Goal: Task Accomplishment & Management: Manage account settings

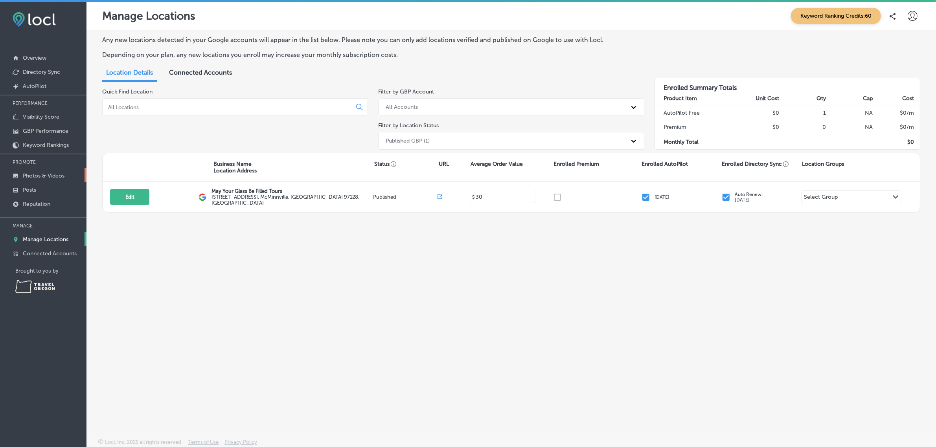
click at [53, 179] on p "Photos & Videos" at bounding box center [44, 176] width 42 height 7
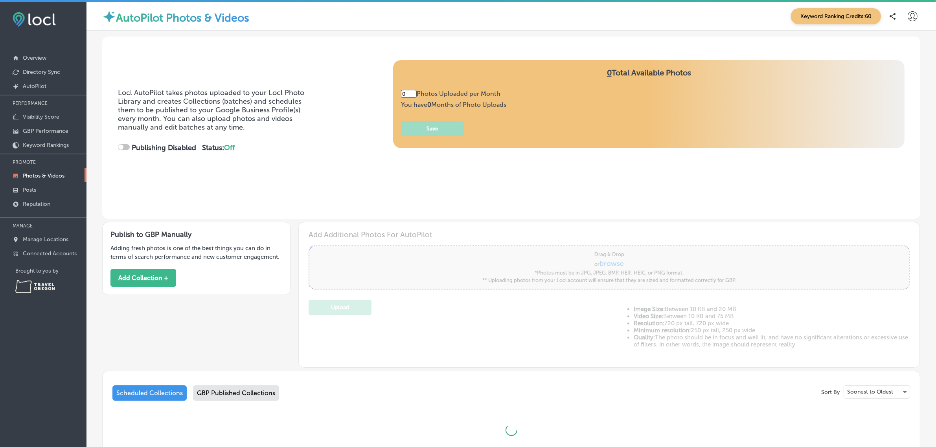
type input "5"
checkbox input "true"
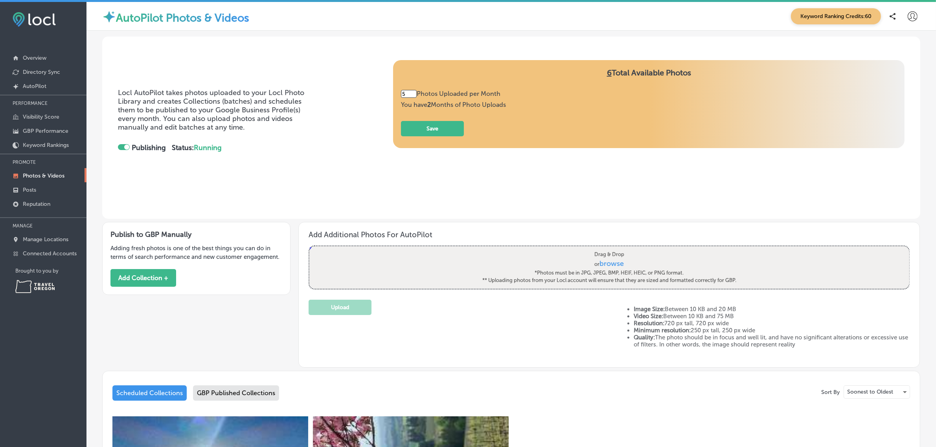
click at [253, 395] on div "GBP Published Collections" at bounding box center [236, 393] width 86 height 15
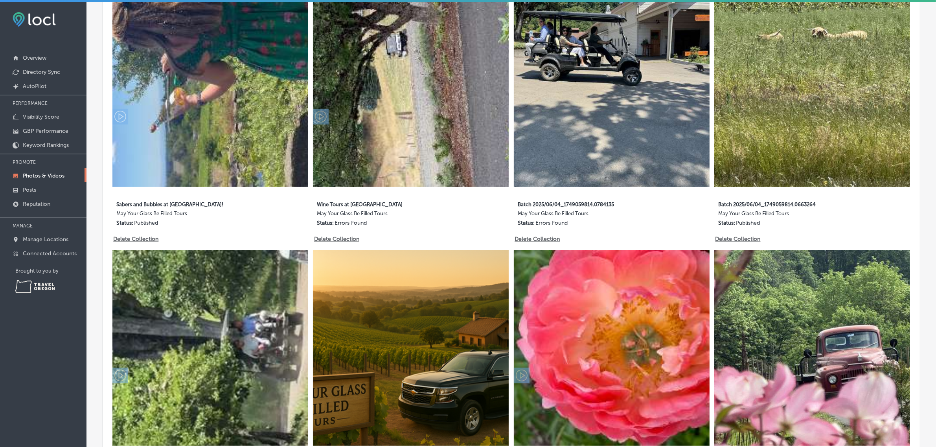
scroll to position [425, 0]
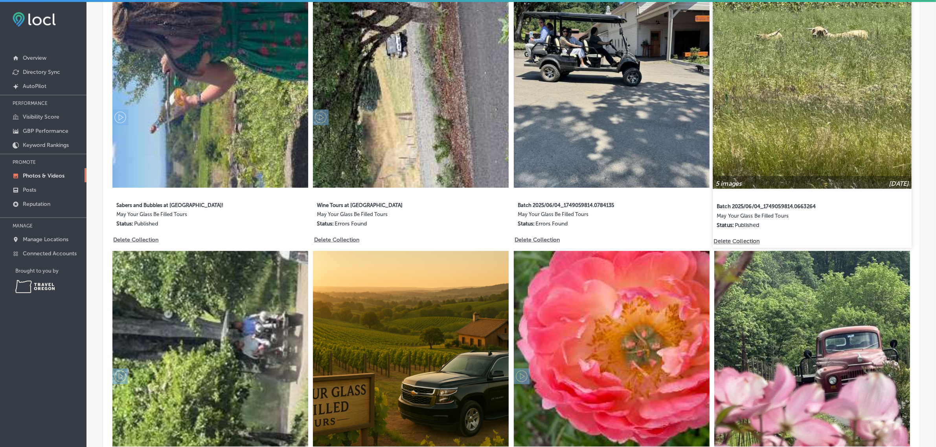
click at [771, 141] on img at bounding box center [812, 89] width 199 height 199
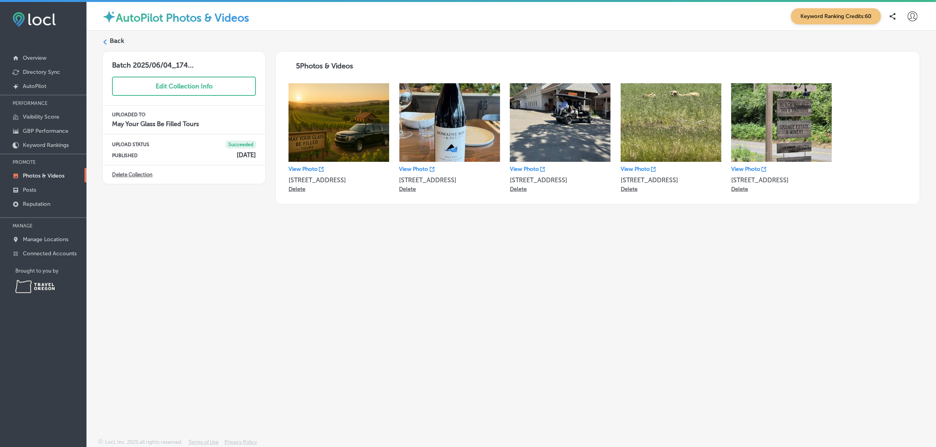
click at [113, 40] on label "Back" at bounding box center [117, 41] width 15 height 9
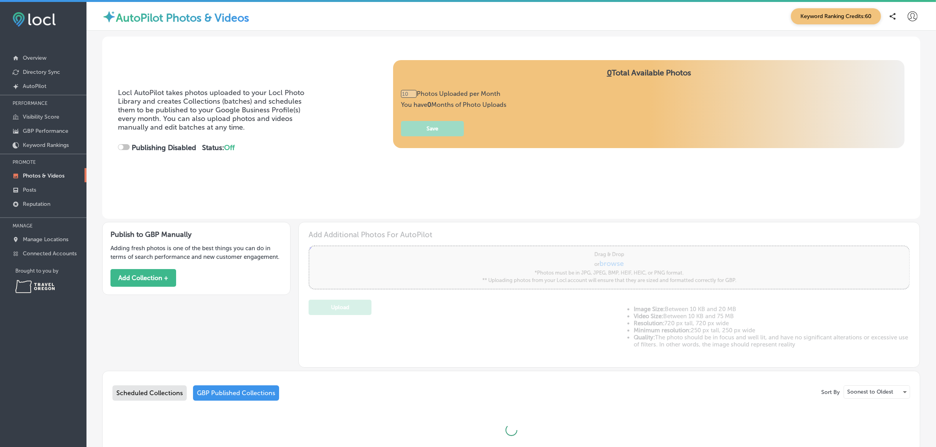
checkbox input "true"
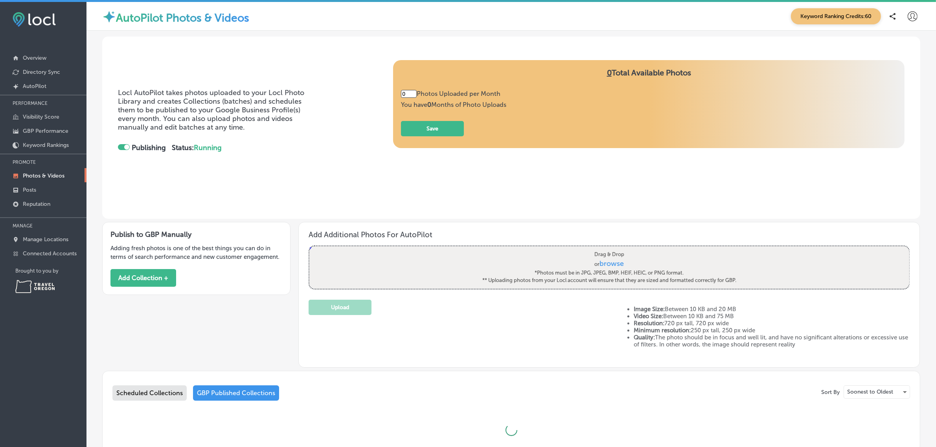
type input "5"
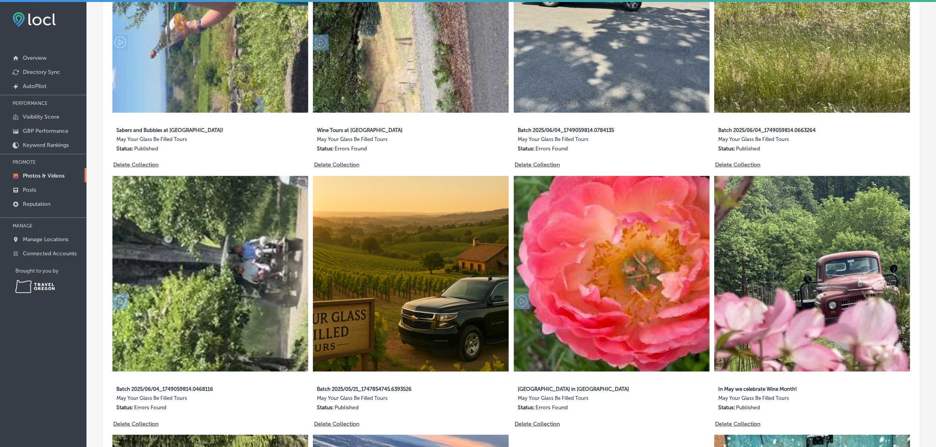
scroll to position [506, 0]
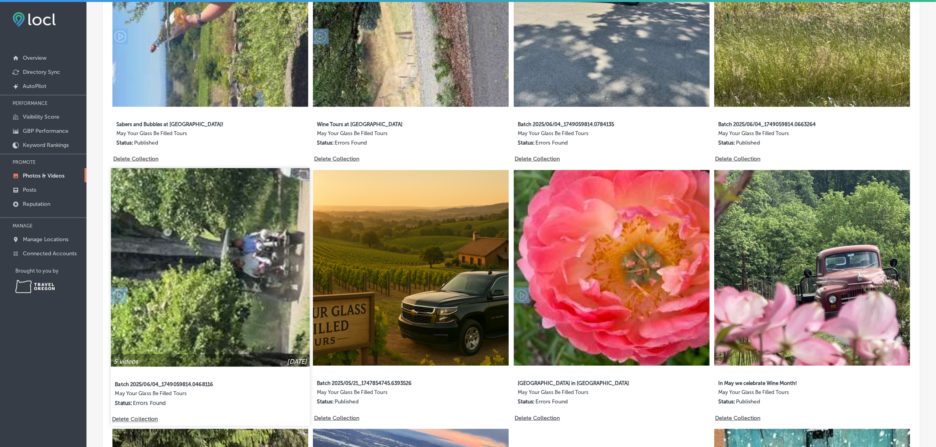
click at [255, 263] on img at bounding box center [210, 267] width 199 height 199
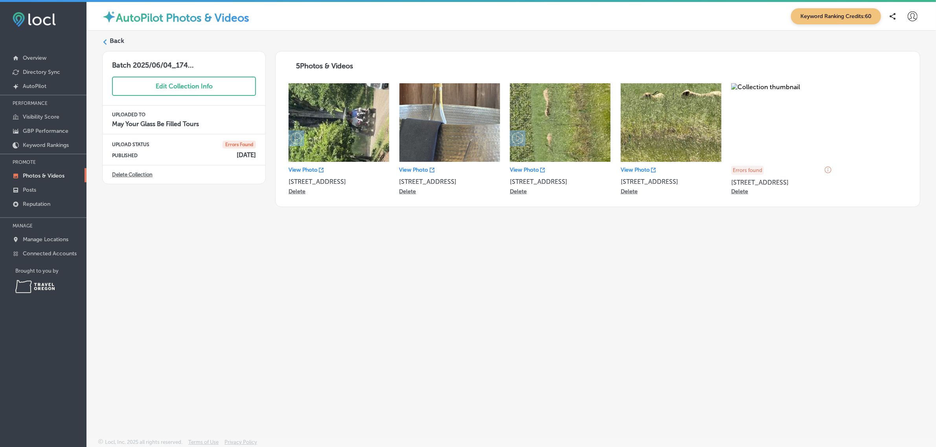
click at [345, 113] on img at bounding box center [339, 122] width 101 height 79
click at [299, 140] on icon at bounding box center [297, 138] width 12 height 12
click at [307, 169] on p "View Photo" at bounding box center [303, 170] width 29 height 7
click at [531, 173] on p "View Photo" at bounding box center [524, 170] width 29 height 7
click at [834, 227] on div "Back Batch 2025/06/04_174... Edit Collection Info UPLOADED TO May Your Glass Be…" at bounding box center [511, 216] width 850 height 371
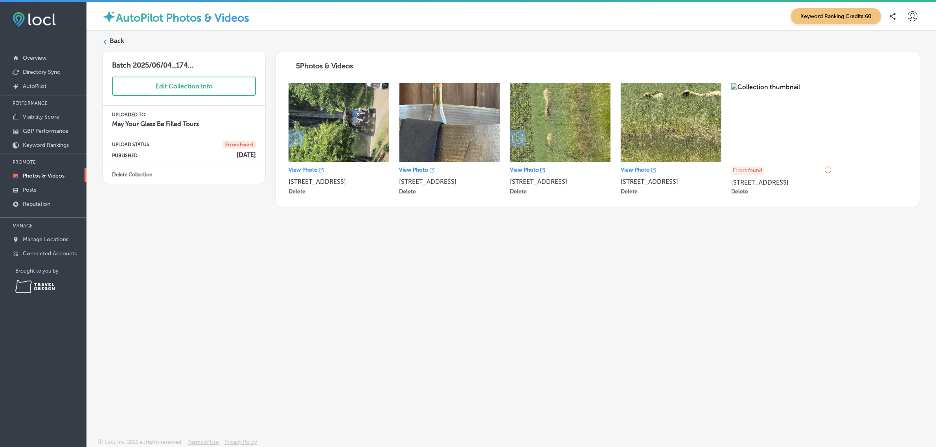
click at [112, 39] on label "Back" at bounding box center [117, 41] width 15 height 9
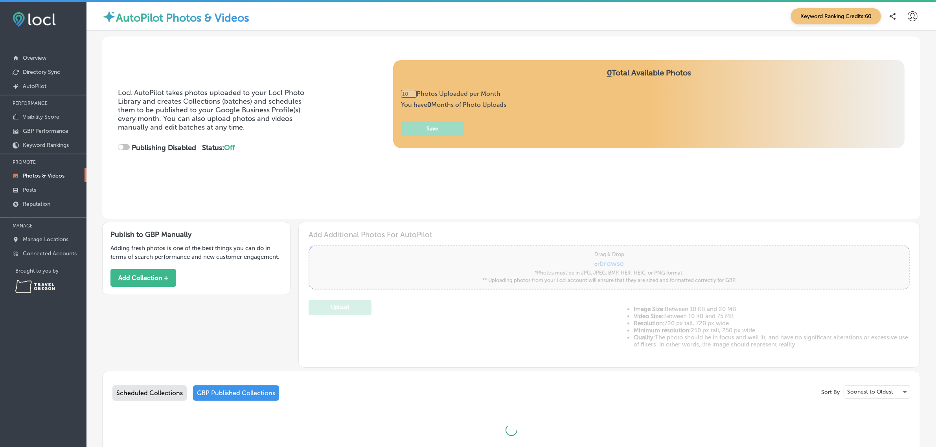
type input "0"
checkbox input "true"
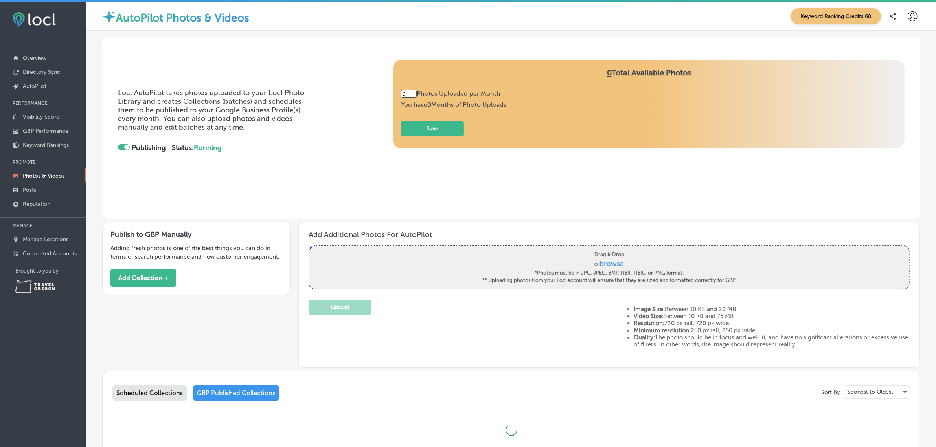
type input "5"
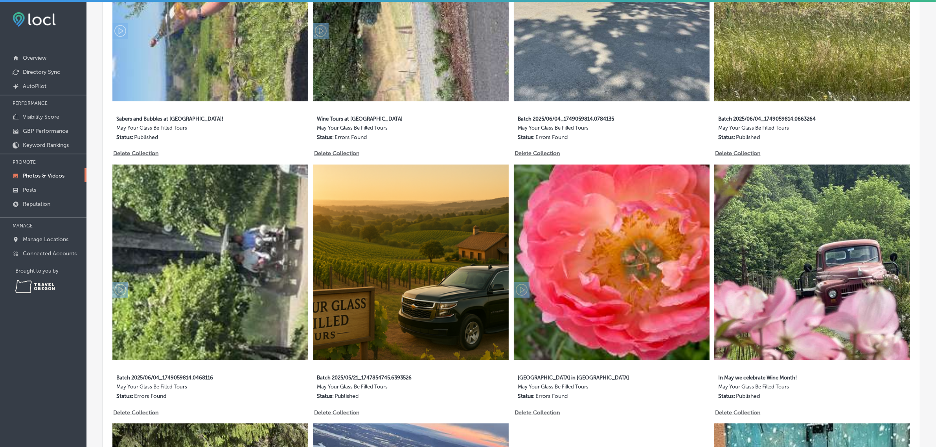
scroll to position [664, 0]
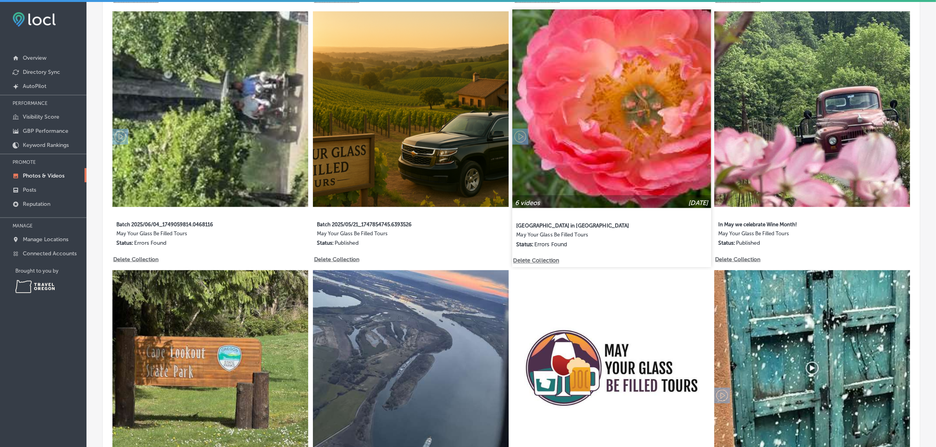
click at [622, 145] on img at bounding box center [611, 108] width 199 height 199
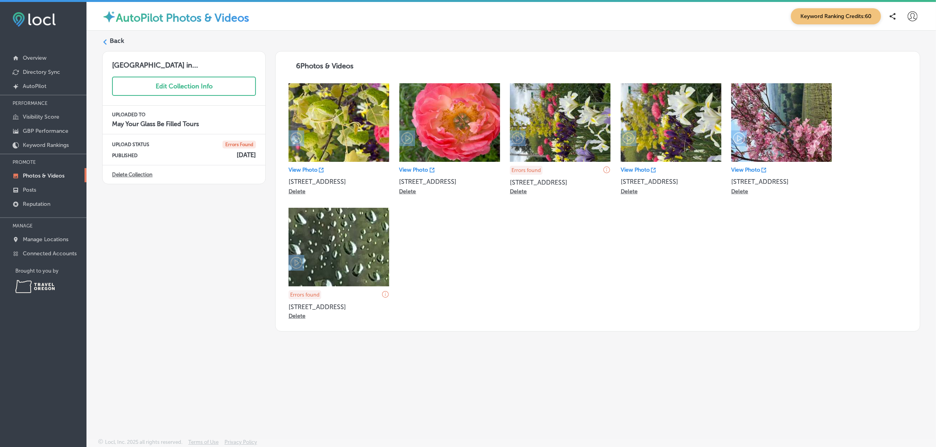
click at [908, 18] on icon at bounding box center [913, 16] width 10 height 10
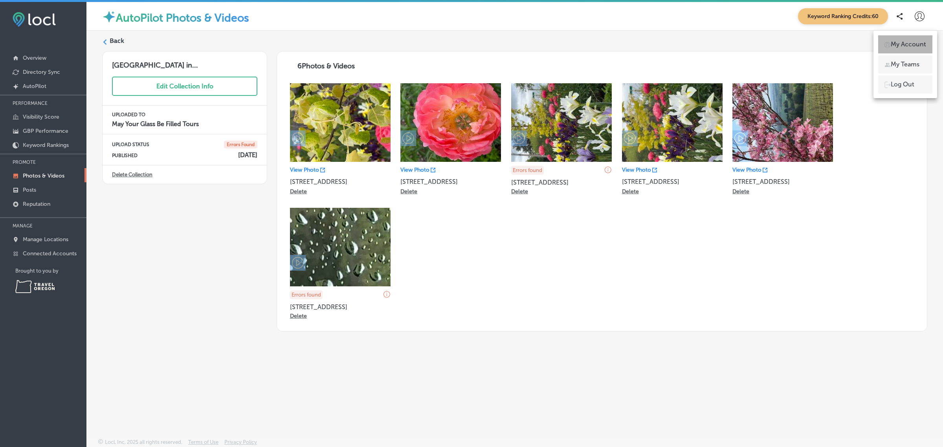
click at [905, 43] on p "My Account" at bounding box center [908, 44] width 35 height 9
select select "US"
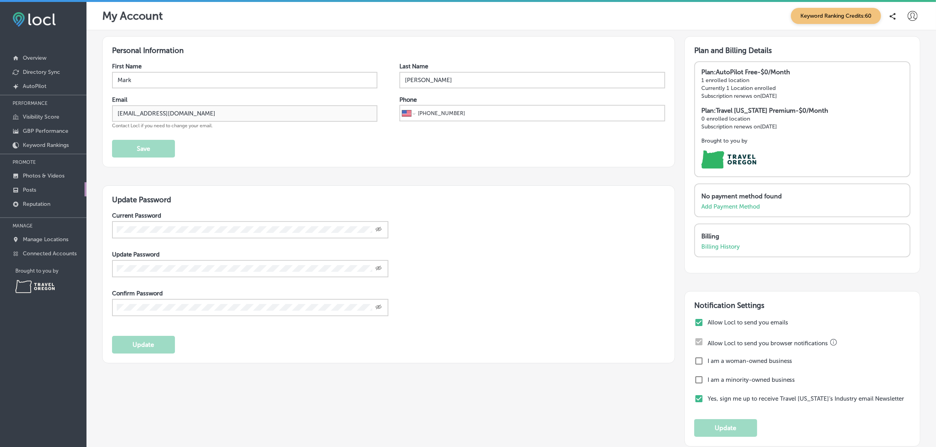
click at [48, 189] on link "Posts" at bounding box center [43, 189] width 86 height 14
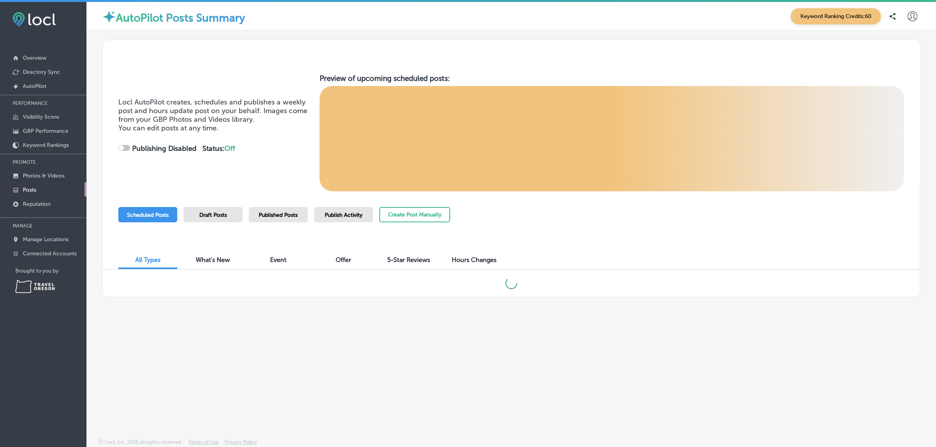
checkbox input "true"
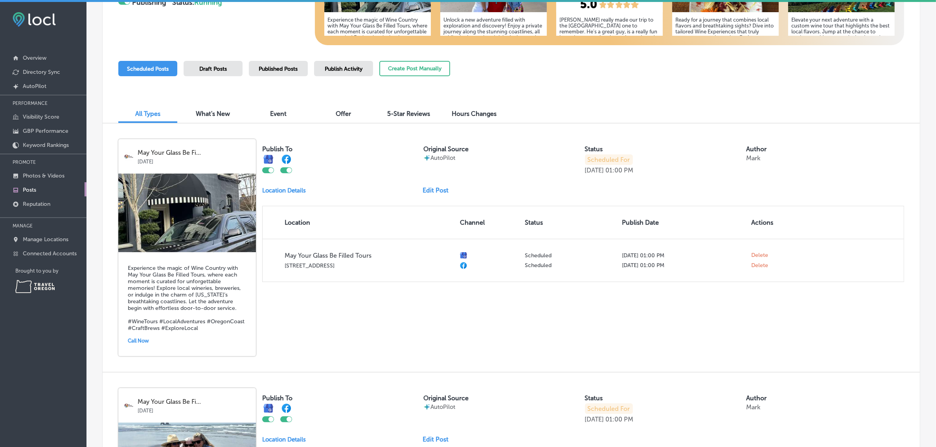
scroll to position [170, 0]
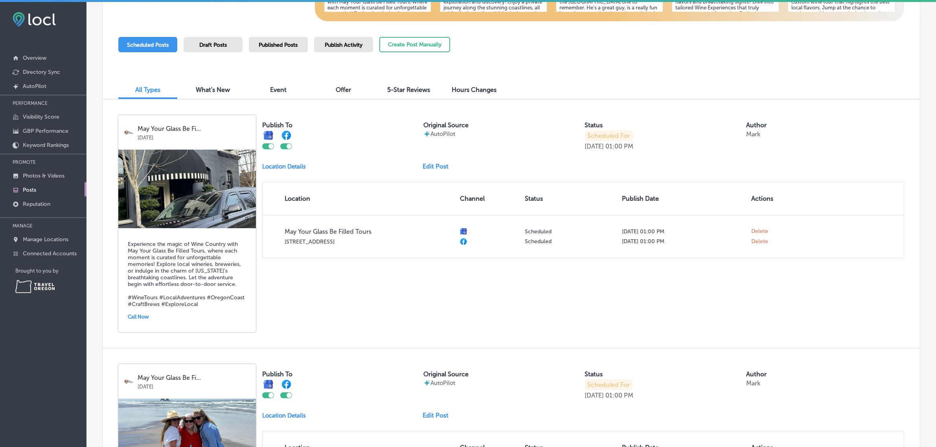
click at [439, 161] on div "Publish To Original Source AutoPilot Status Scheduled For Aug 29, 2025 01:00 PM…" at bounding box center [583, 186] width 642 height 143
click at [437, 166] on link "Edit Post" at bounding box center [439, 166] width 32 height 7
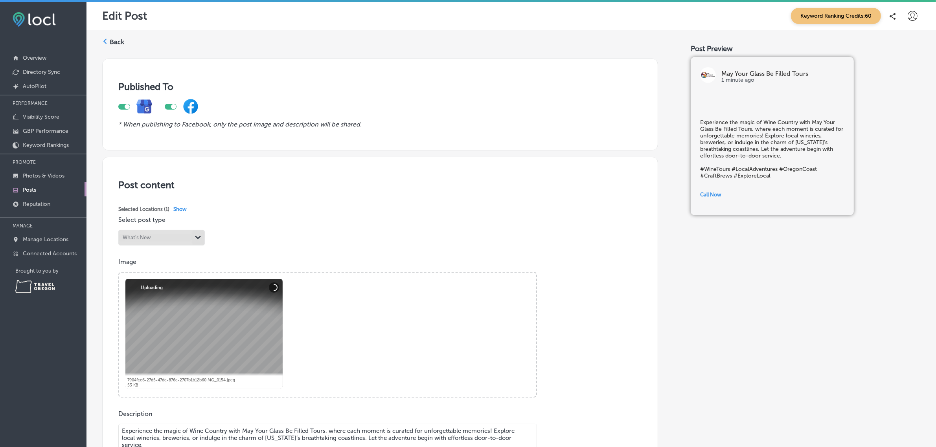
scroll to position [273, 0]
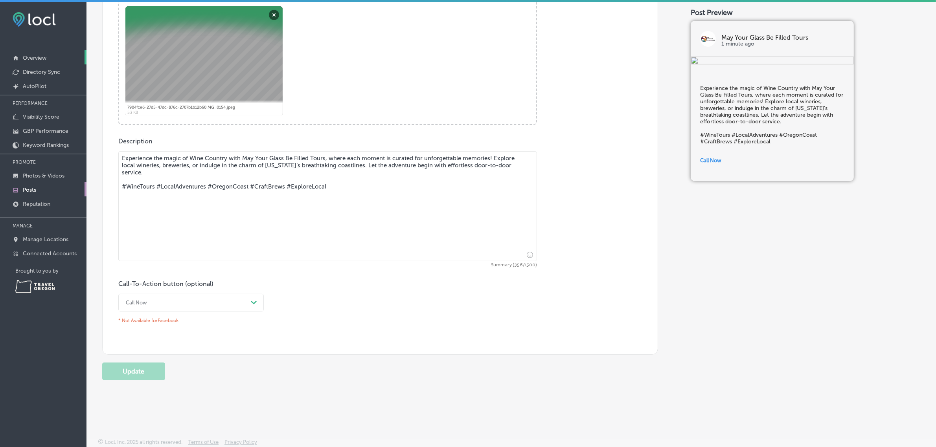
click at [44, 58] on p "Overview" at bounding box center [35, 58] width 24 height 7
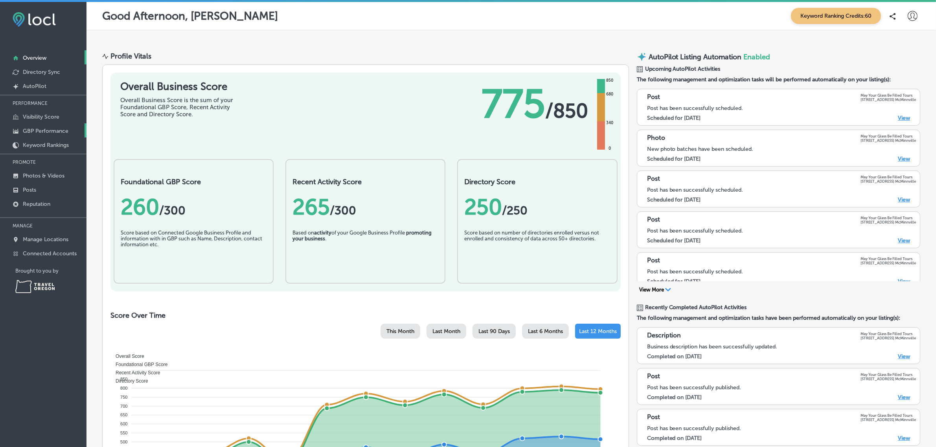
click at [56, 134] on p "GBP Performance" at bounding box center [46, 131] width 46 height 7
